Goal: Task Accomplishment & Management: Manage account settings

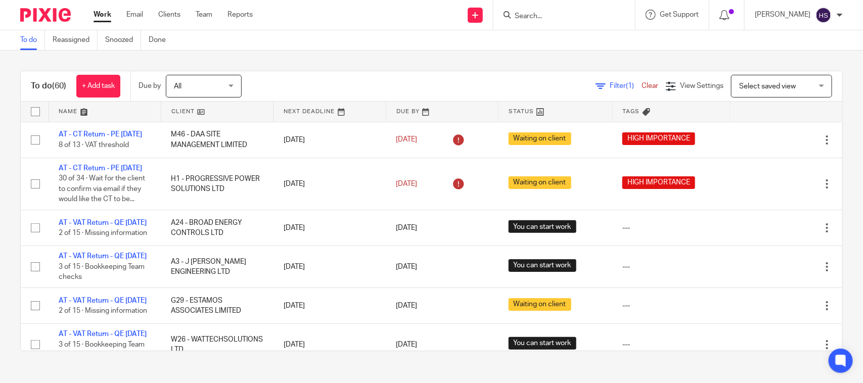
click at [100, 13] on link "Work" at bounding box center [102, 15] width 18 height 10
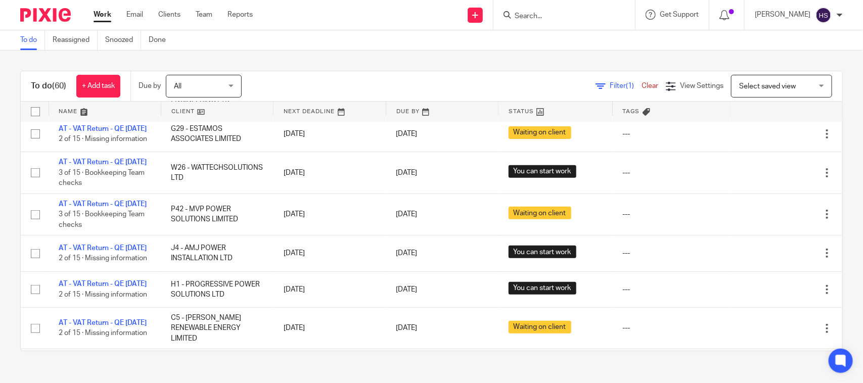
scroll to position [190, 0]
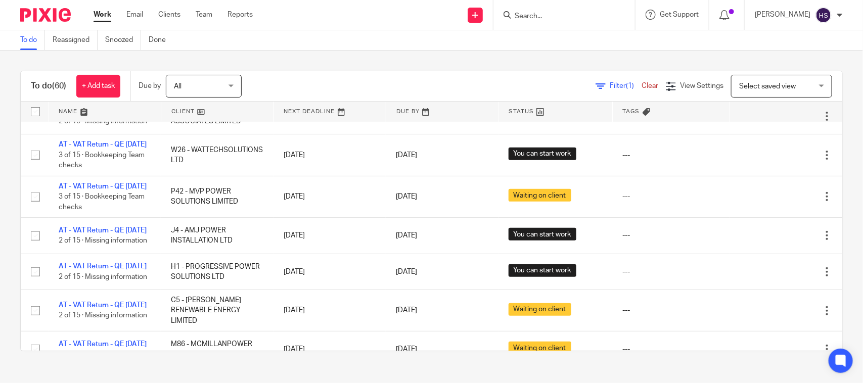
click at [360, 69] on div "To do (60) + Add task Due by All All Today Tomorrow This week Next week This mo…" at bounding box center [431, 211] width 863 height 321
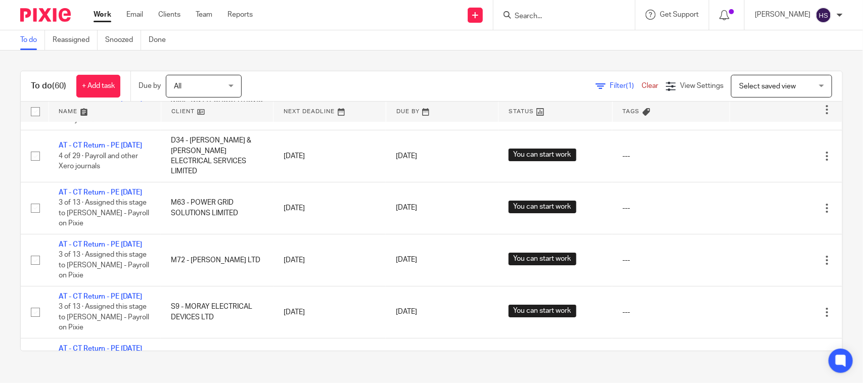
click at [95, 16] on link "Work" at bounding box center [102, 15] width 18 height 10
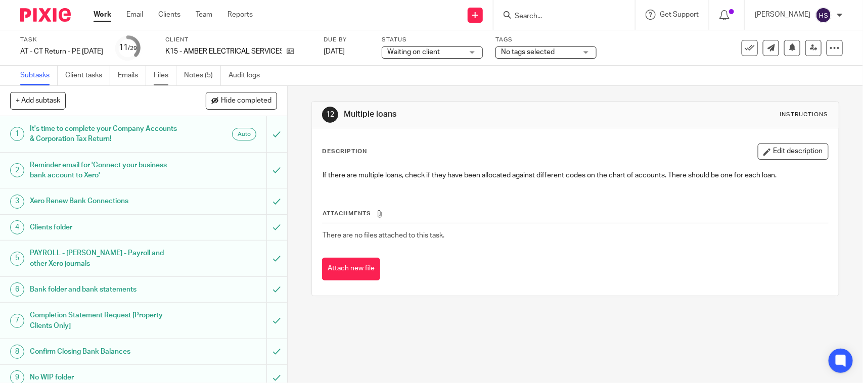
click at [167, 71] on link "Files" at bounding box center [165, 76] width 23 height 20
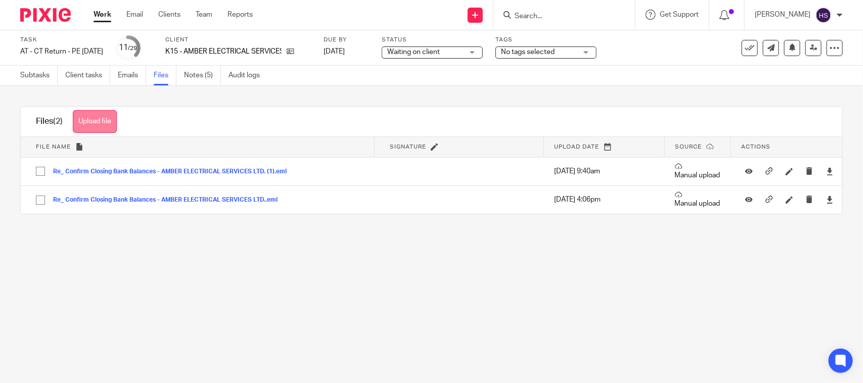
click at [97, 112] on button "Upload file" at bounding box center [95, 121] width 44 height 23
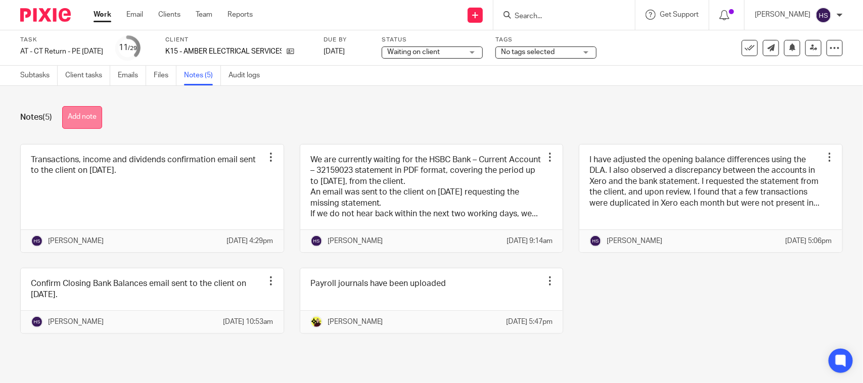
click at [69, 109] on button "Add note" at bounding box center [82, 117] width 40 height 23
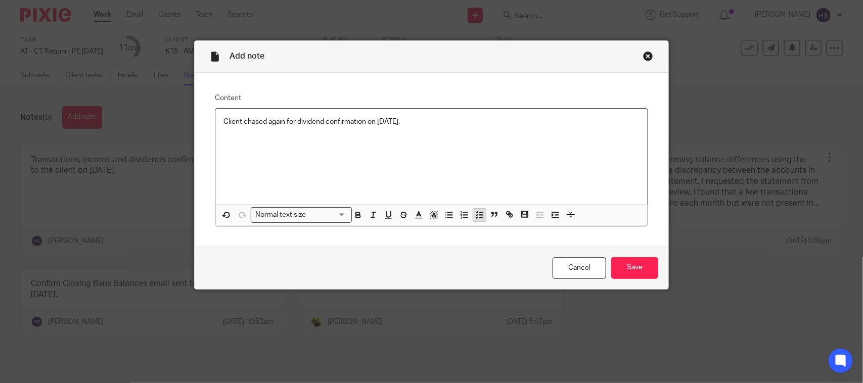
click at [473, 215] on button "button" at bounding box center [479, 215] width 13 height 13
click at [477, 119] on p "Client chased again for dividend confirmation on [DATE]." at bounding box center [439, 122] width 401 height 10
click at [617, 262] on input "Save" at bounding box center [634, 268] width 47 height 22
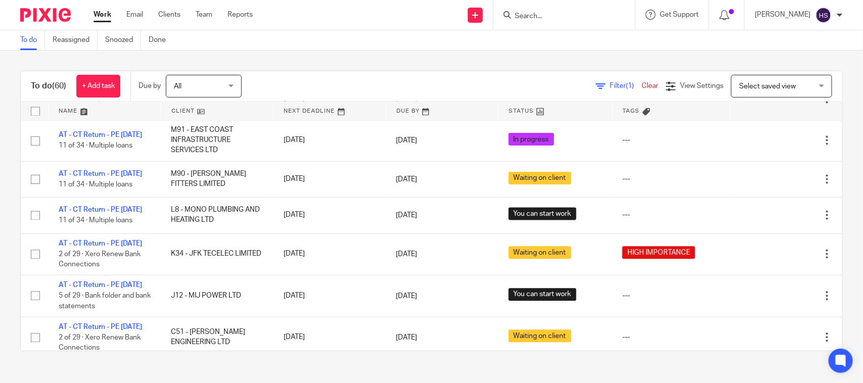
scroll to position [1031, 0]
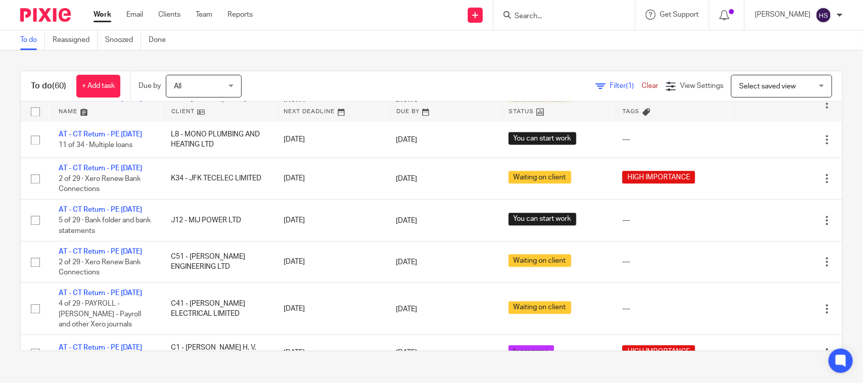
click at [296, 82] on div "Filter (1) Clear View Settings View Settings (1) Filters Clear Save Manage save…" at bounding box center [550, 86] width 583 height 23
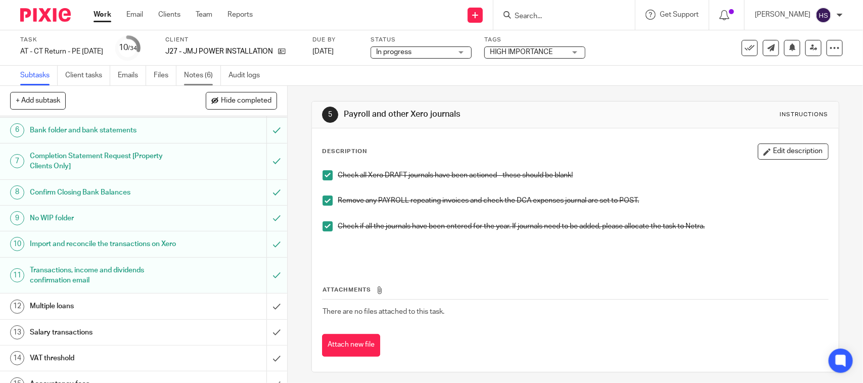
scroll to position [147, 0]
click at [206, 71] on link "Notes (6)" at bounding box center [202, 76] width 37 height 20
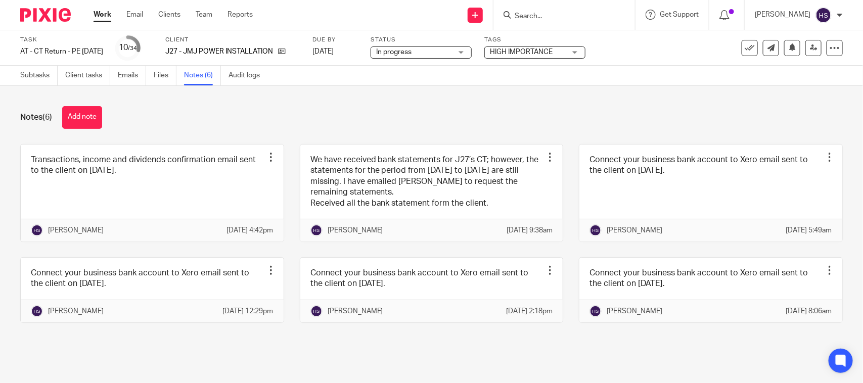
click at [451, 51] on span "In progress" at bounding box center [414, 52] width 76 height 11
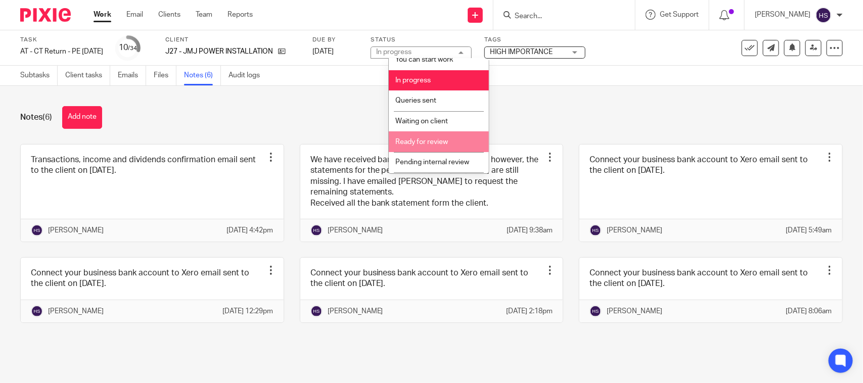
scroll to position [48, 0]
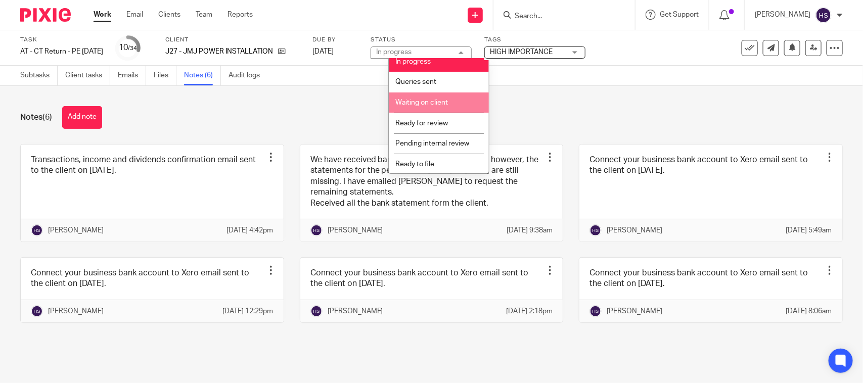
click at [438, 107] on li "Waiting on client" at bounding box center [439, 102] width 100 height 21
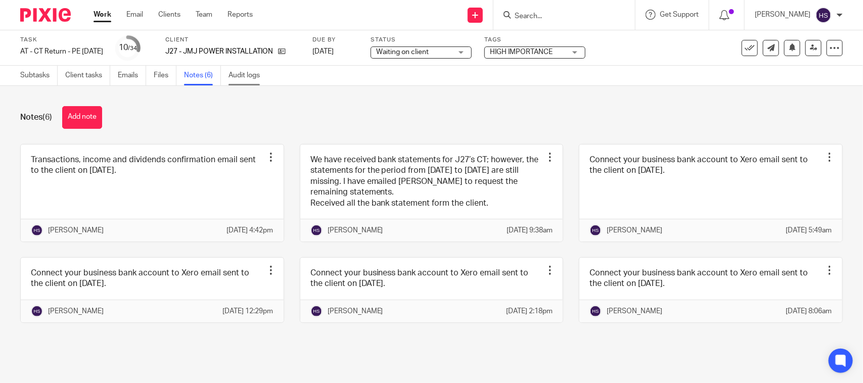
click at [232, 73] on link "Audit logs" at bounding box center [247, 76] width 39 height 20
